Goal: Navigation & Orientation: Go to known website

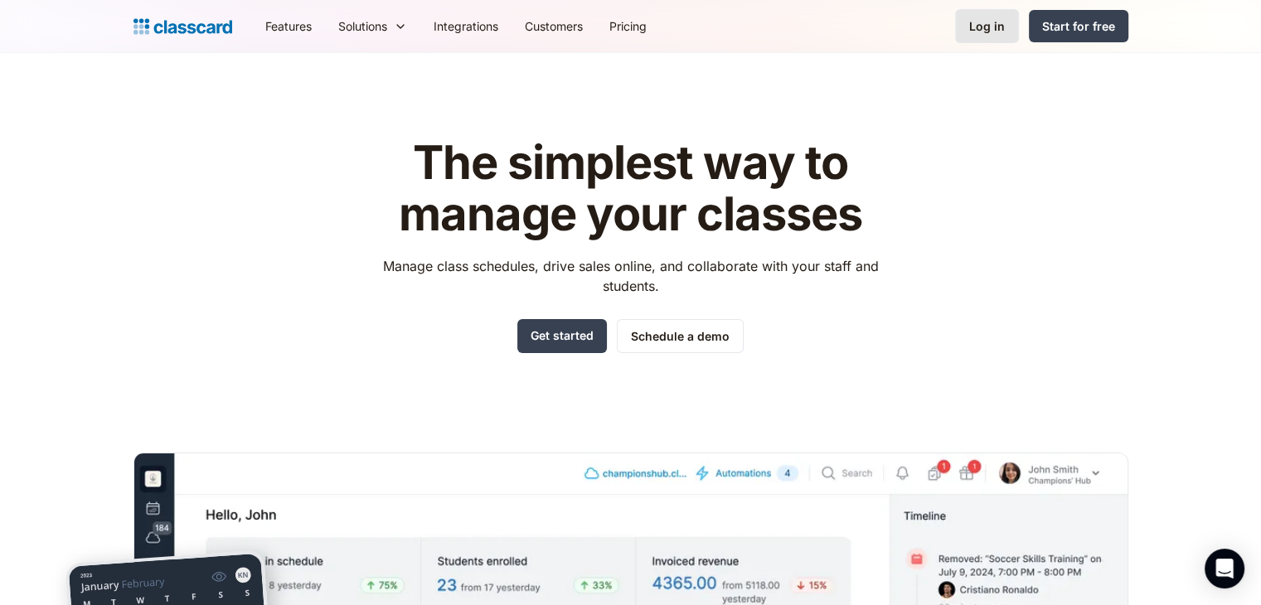
click at [985, 37] on link "Log in" at bounding box center [987, 26] width 64 height 34
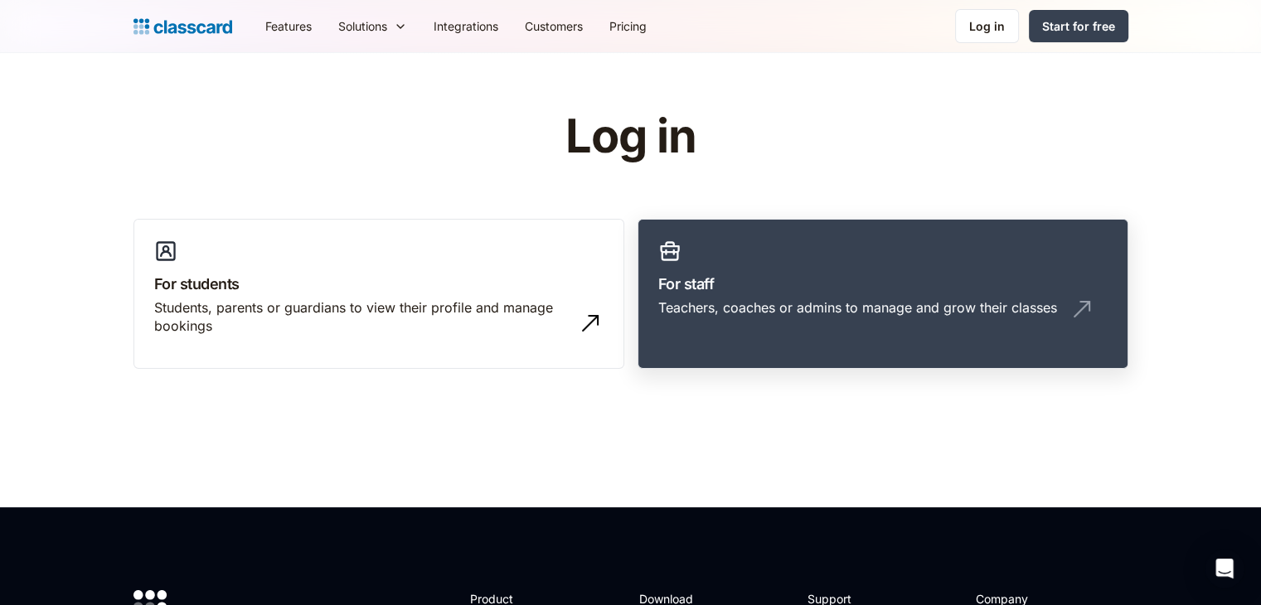
click at [708, 296] on link "For staff Teachers, coaches or admins to manage and grow their classes" at bounding box center [883, 294] width 491 height 151
